Goal: Find contact information: Find contact information

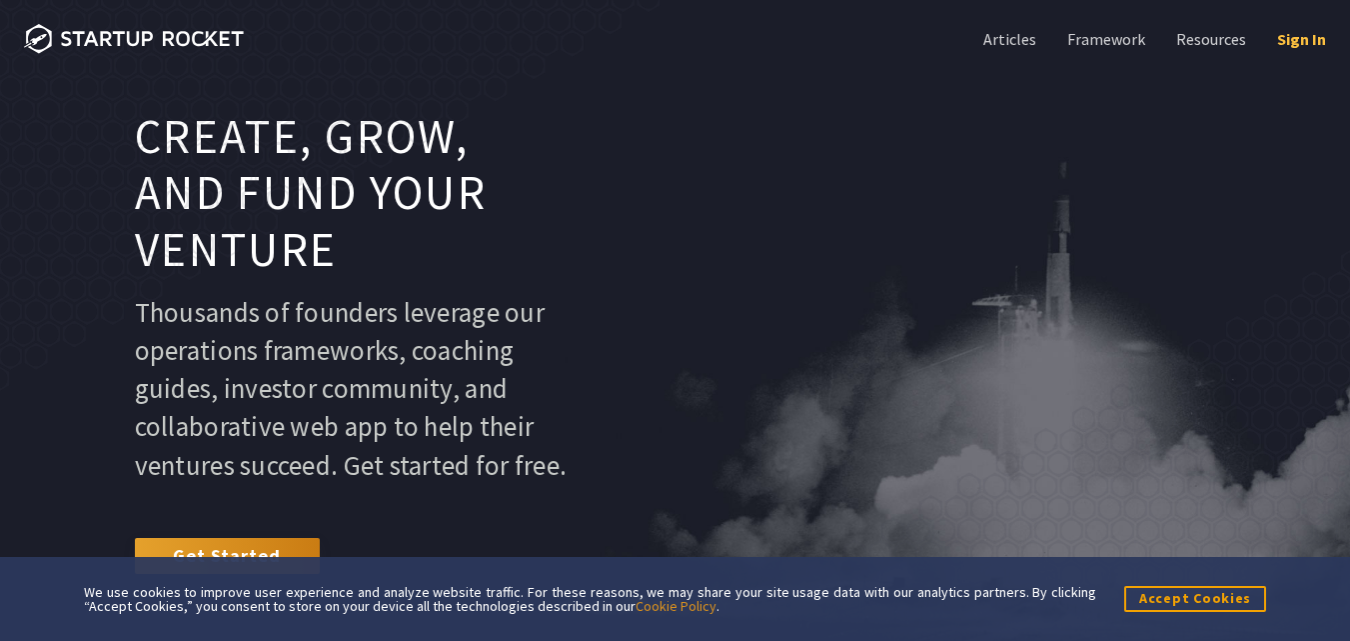
click at [1298, 36] on link "Sign In" at bounding box center [1299, 39] width 53 height 22
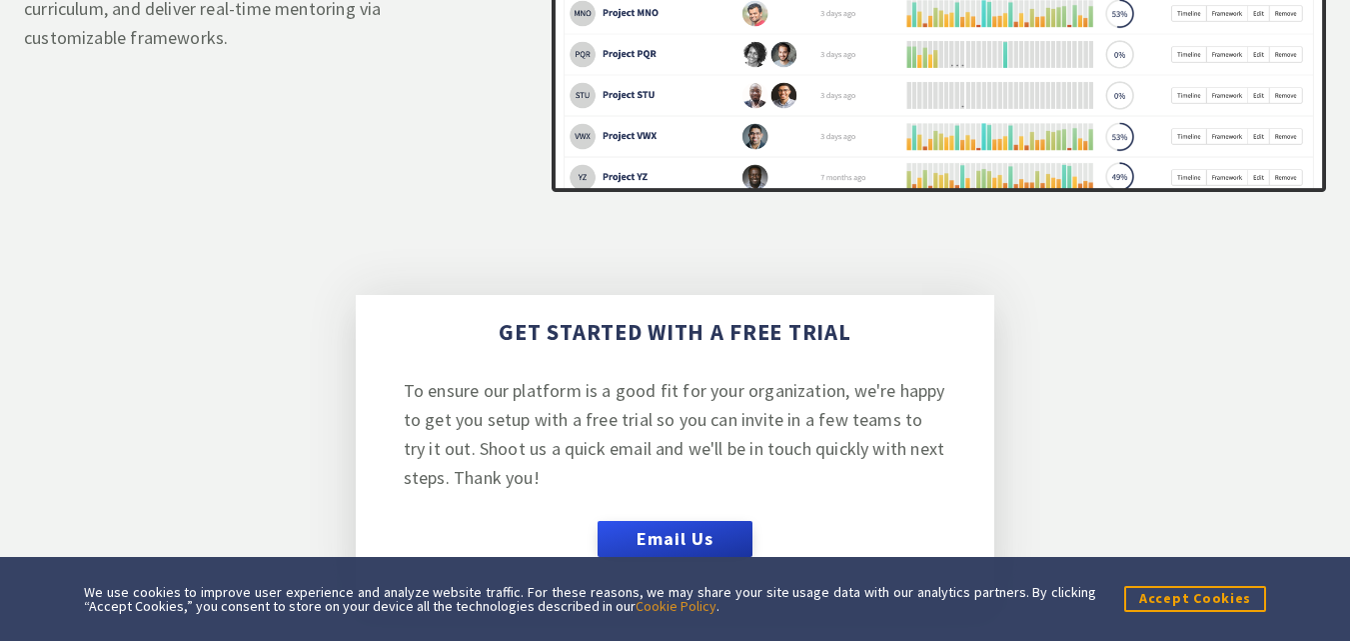
scroll to position [8095, 0]
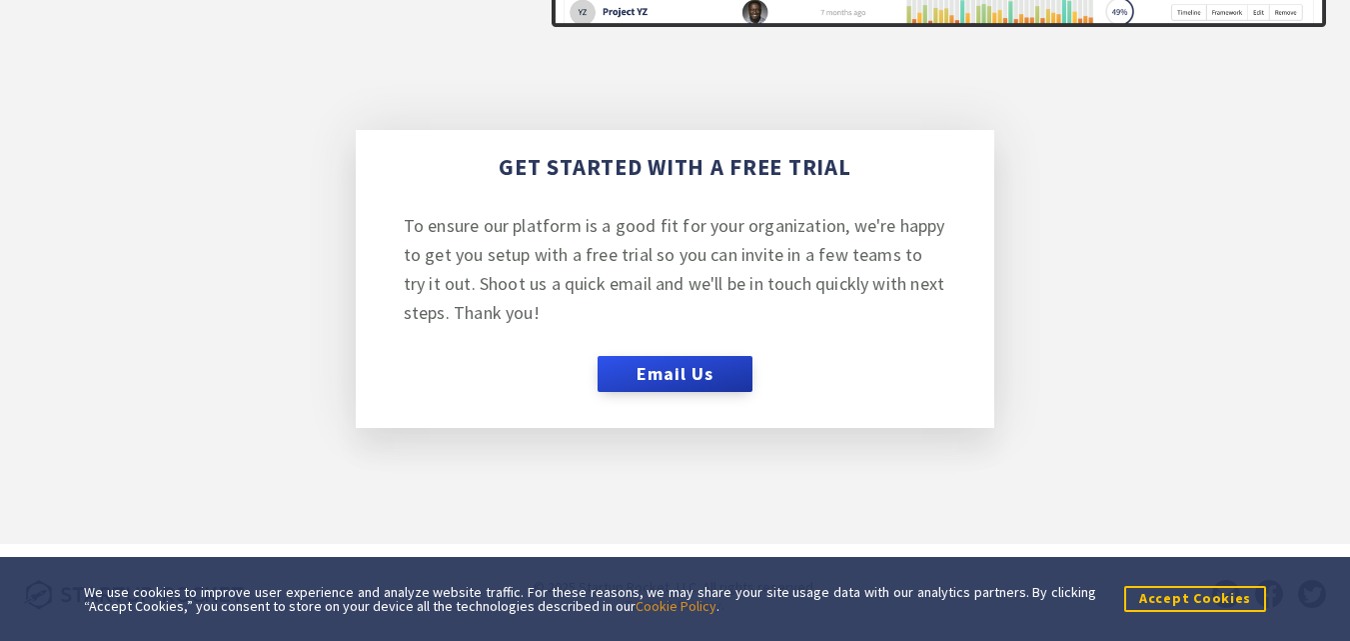
click at [1213, 606] on button "Accept Cookies" at bounding box center [1195, 598] width 142 height 25
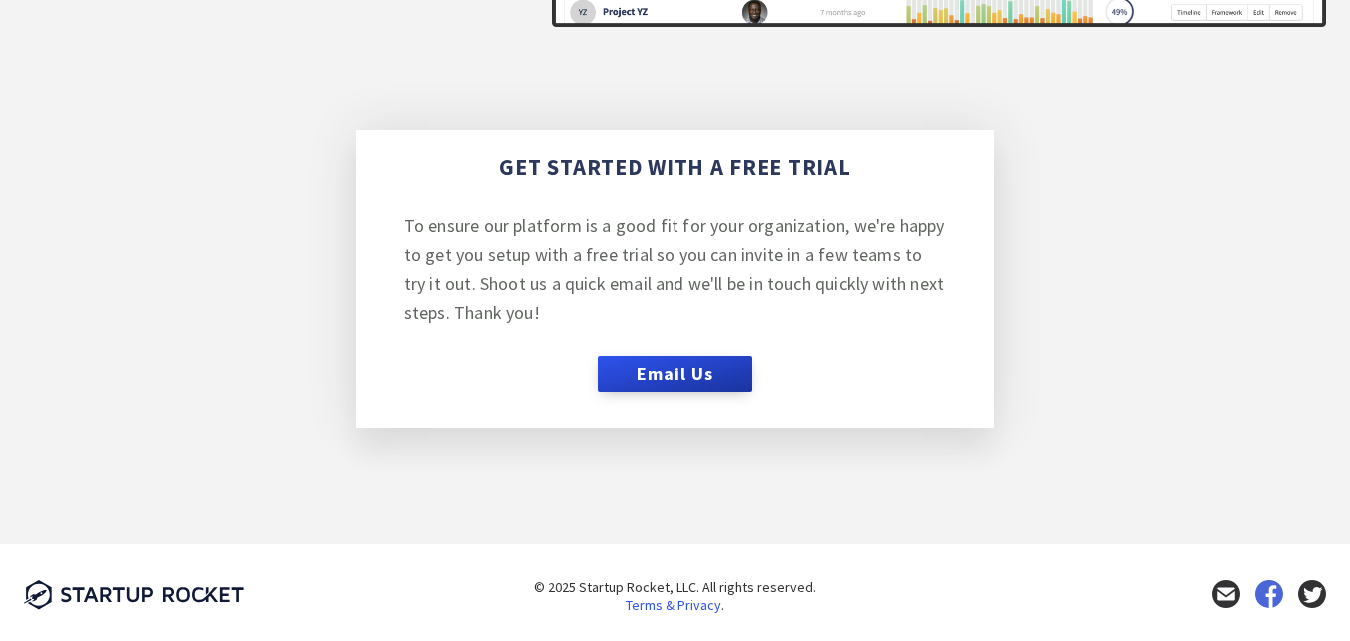
click at [1263, 585] on icon at bounding box center [1269, 594] width 28 height 28
click at [668, 374] on button "Email Us" at bounding box center [675, 374] width 154 height 36
